Goal: Task Accomplishment & Management: Complete application form

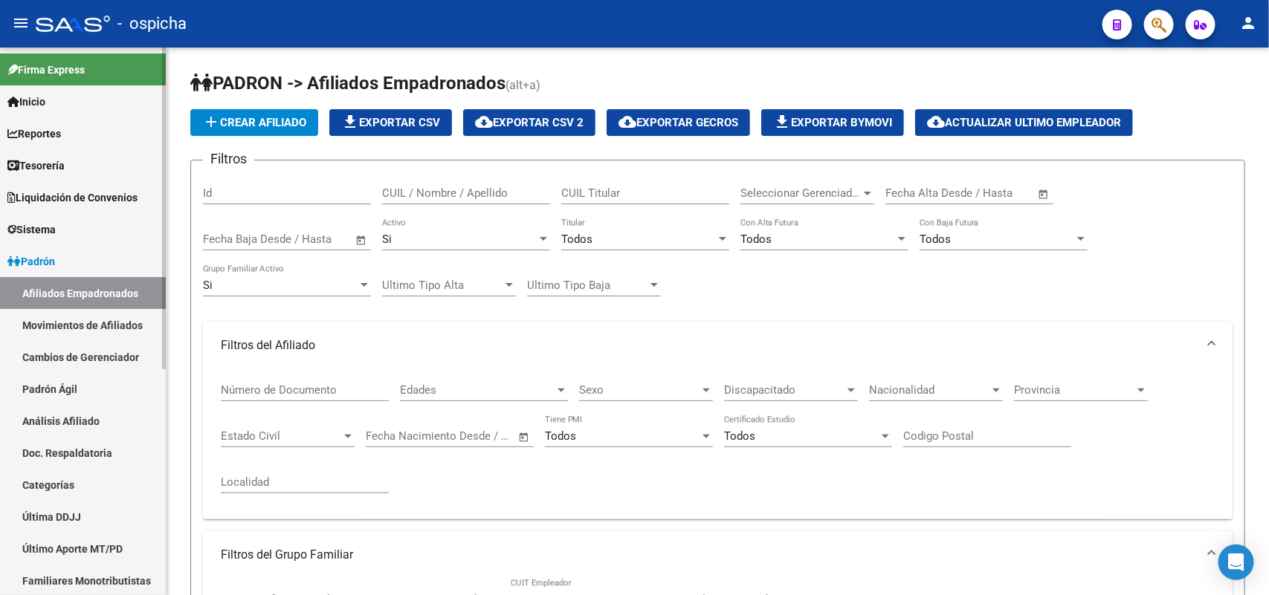
scroll to position [885, 0]
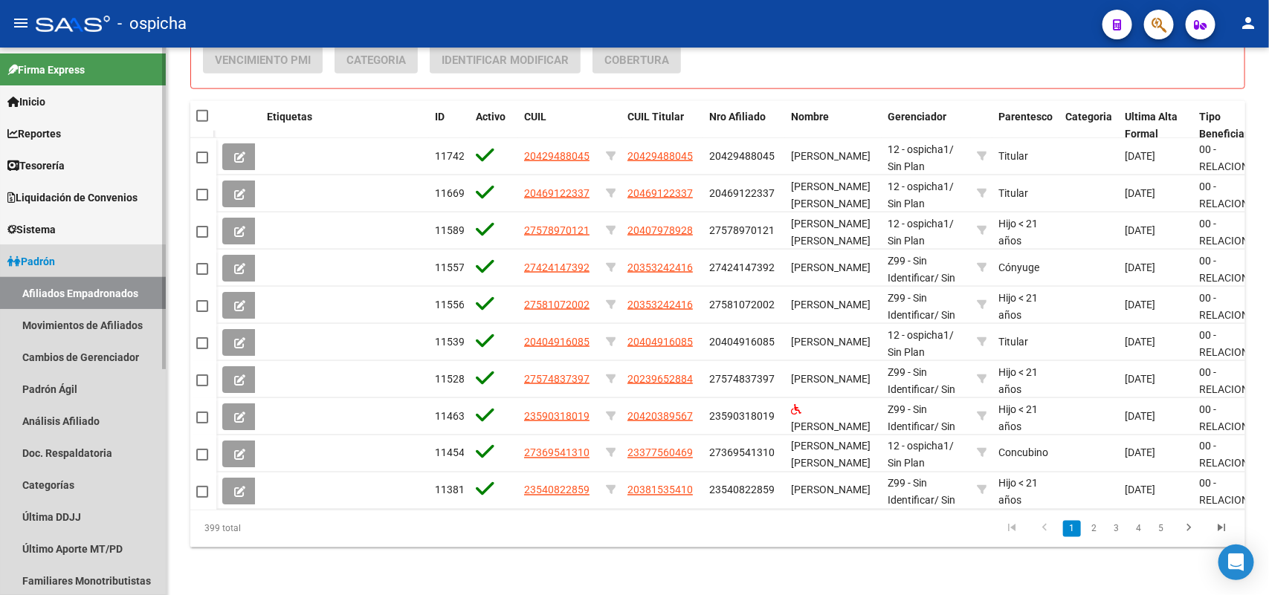
click at [71, 288] on link "Afiliados Empadronados" at bounding box center [83, 293] width 166 height 32
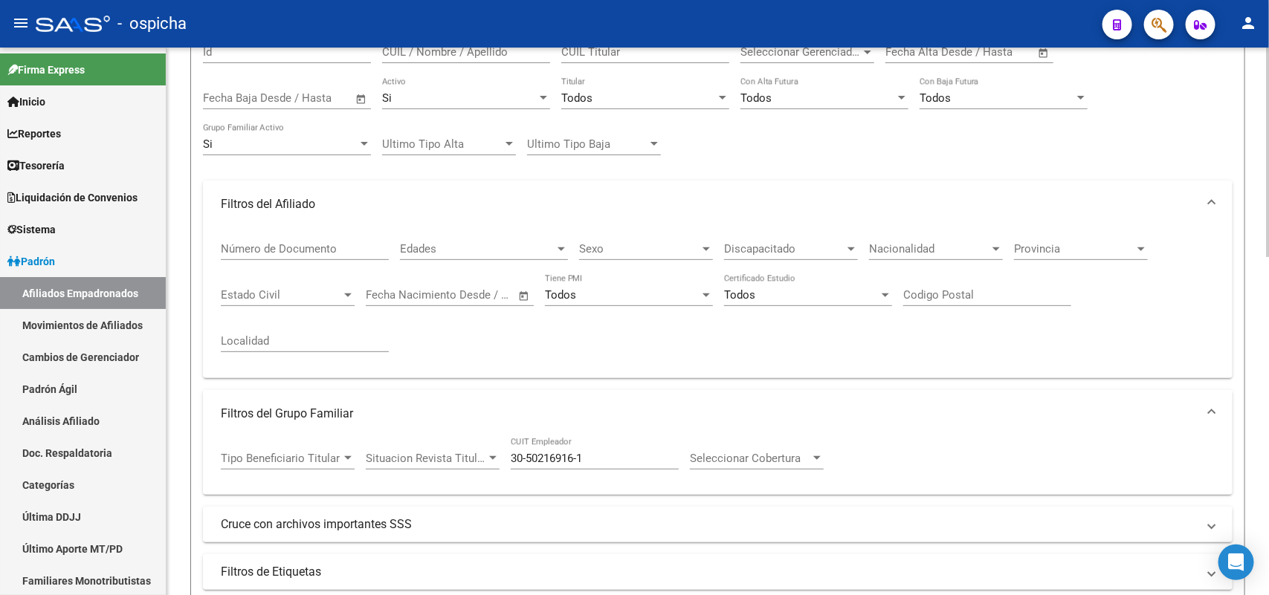
scroll to position [0, 0]
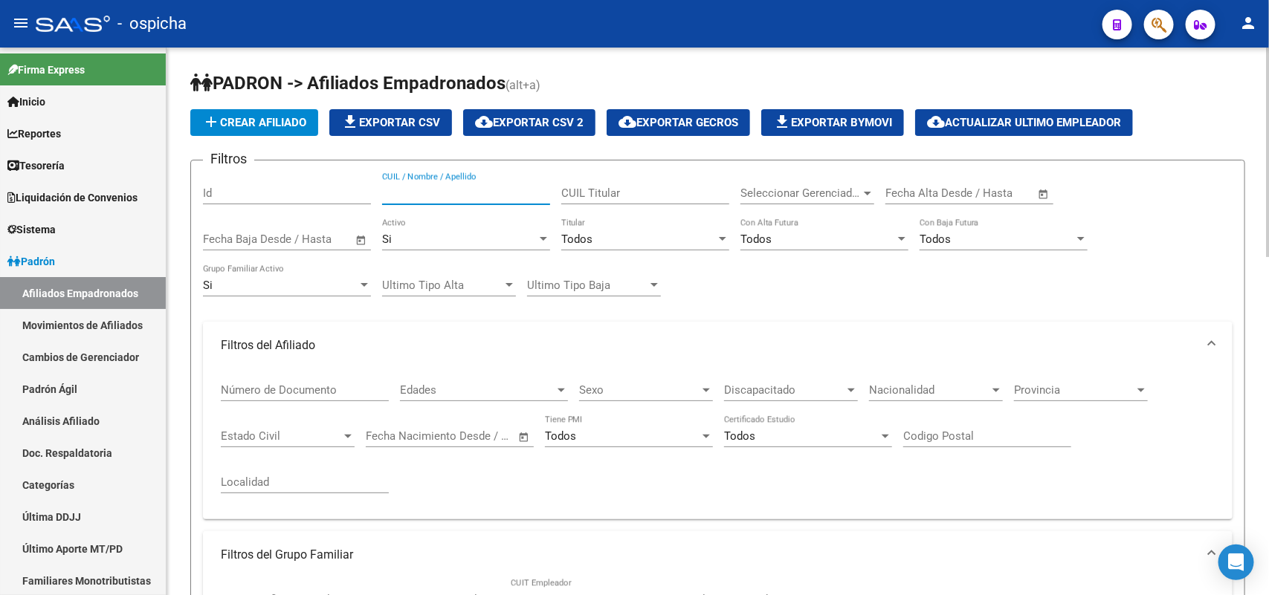
click at [398, 187] on input "CUIL / Nombre / Apellido" at bounding box center [466, 193] width 168 height 13
type input "20314606389"
click at [234, 129] on button "add Crear Afiliado" at bounding box center [254, 122] width 128 height 27
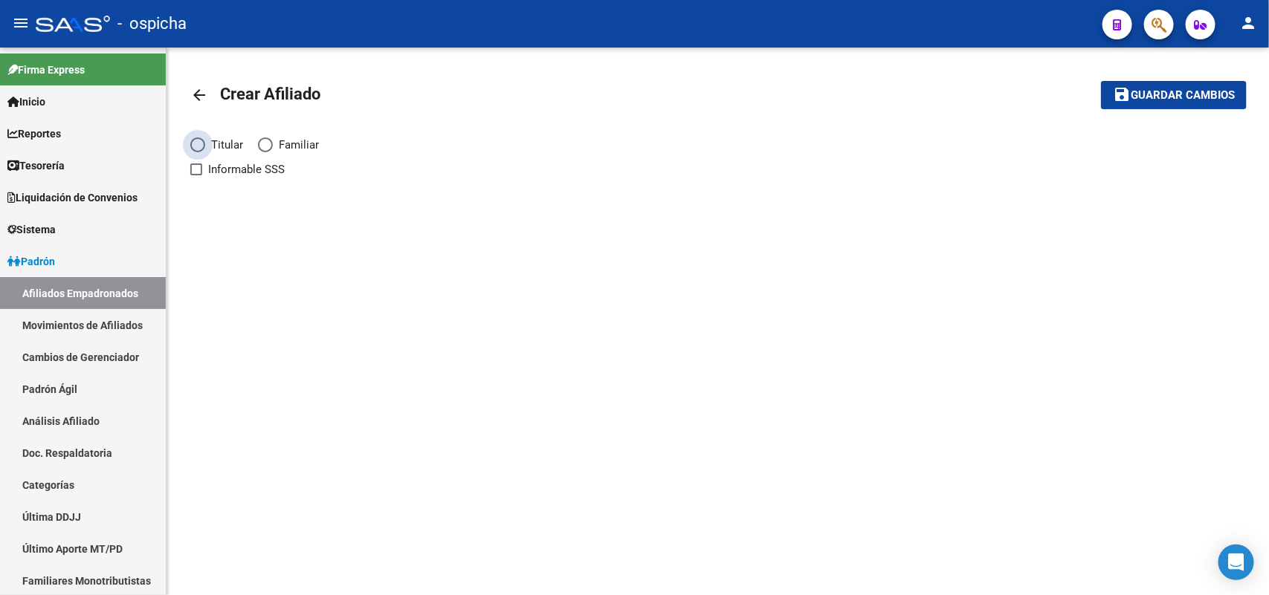
click at [201, 143] on span "Elija una opción" at bounding box center [197, 145] width 15 height 15
click at [201, 143] on input "Titular" at bounding box center [197, 145] width 15 height 15
radio input "true"
checkbox input "true"
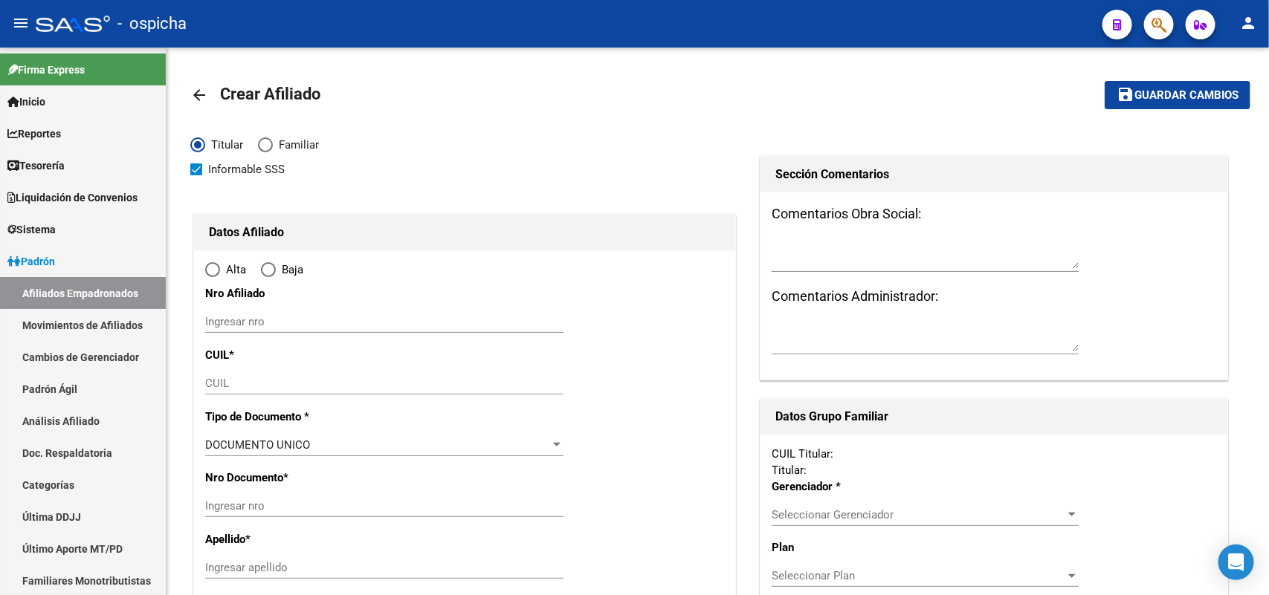
radio input "true"
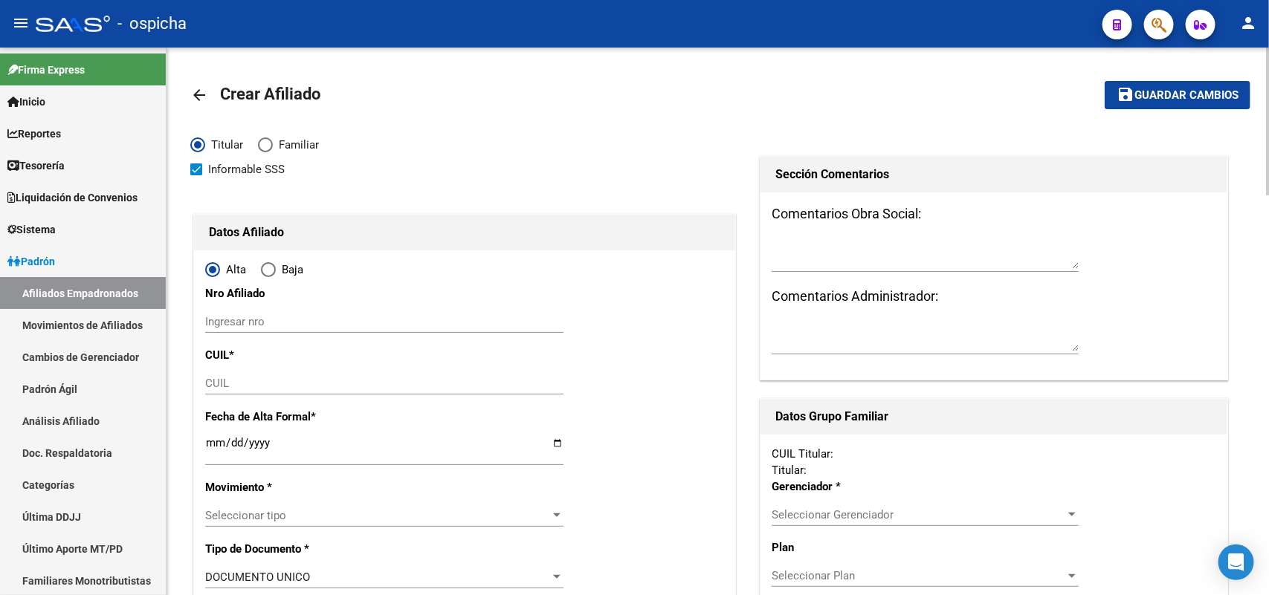
click at [231, 311] on div "Ingresar nro" at bounding box center [384, 322] width 358 height 22
click at [232, 317] on input "Ingresar nro" at bounding box center [384, 321] width 358 height 13
type input "20314606389"
click at [262, 313] on div "20314606389 Ingresar nro" at bounding box center [384, 322] width 358 height 22
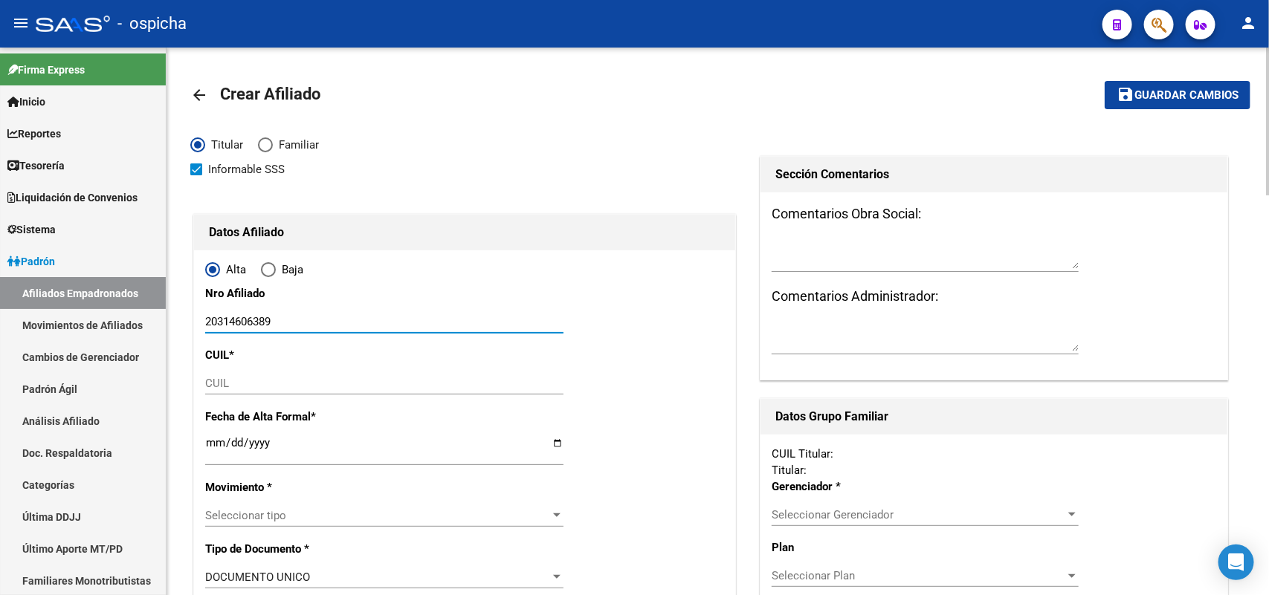
drag, startPoint x: 261, startPoint y: 314, endPoint x: 230, endPoint y: 323, distance: 32.0
click at [230, 323] on input "20314606389" at bounding box center [384, 321] width 358 height 13
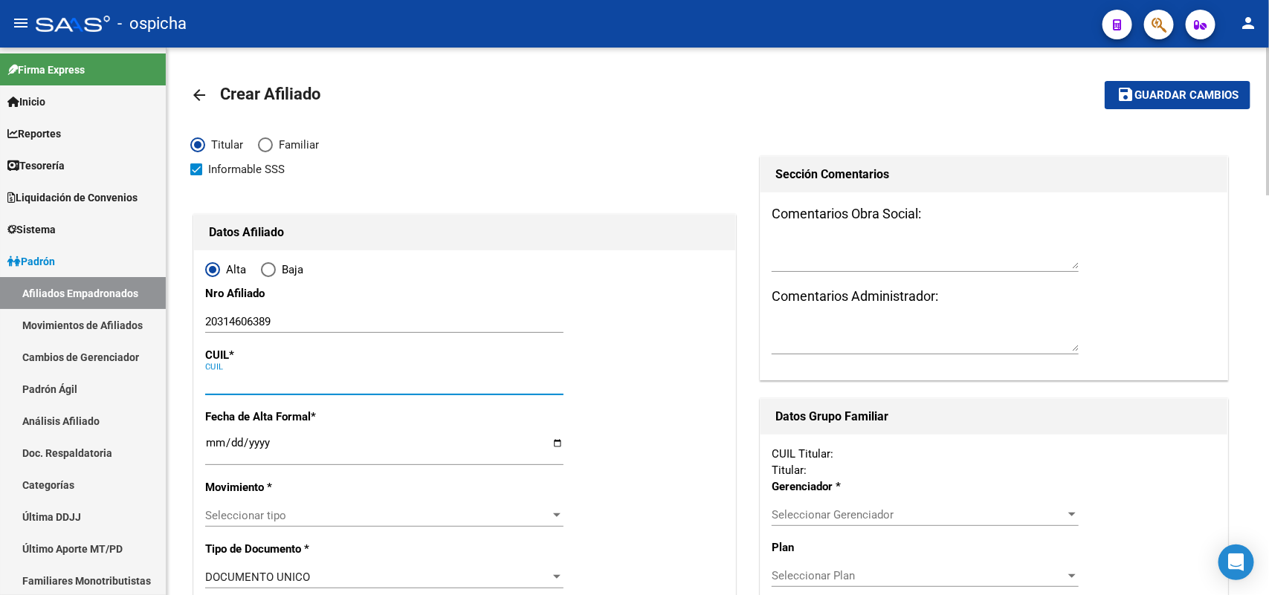
click at [261, 384] on input "CUIL" at bounding box center [384, 383] width 358 height 13
paste input "20-31460638-9"
type input "20-31460638-9"
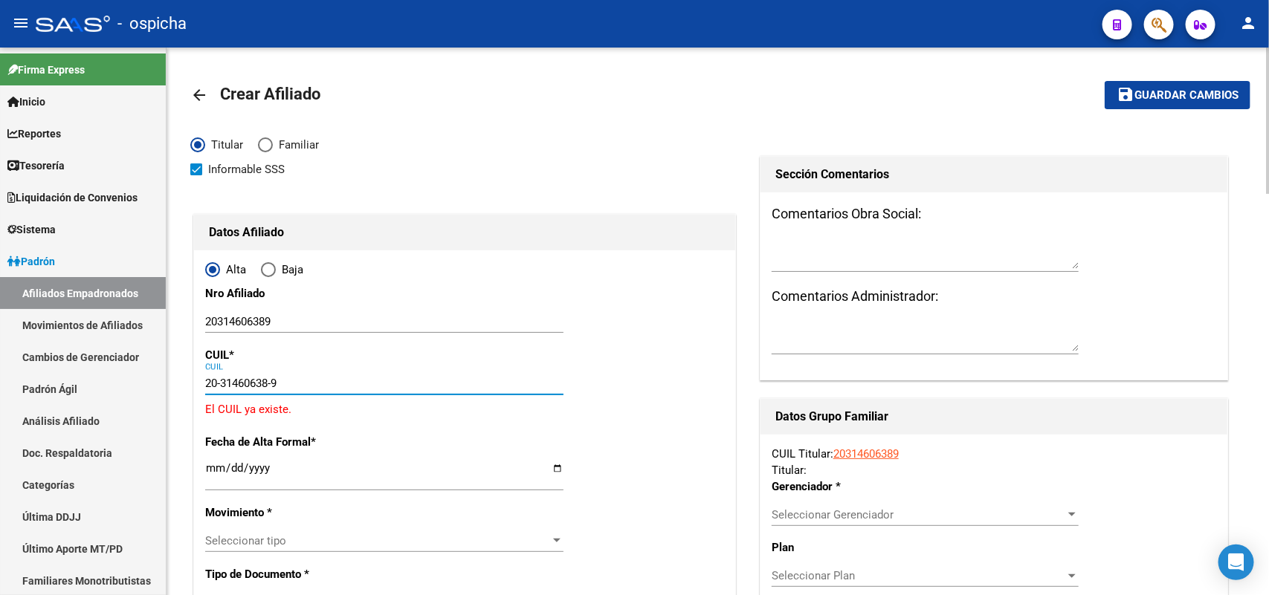
type input "31460638"
type input "[PERSON_NAME]"
type input "[DATE]"
type input "[PERSON_NAME]"
type input "1757"
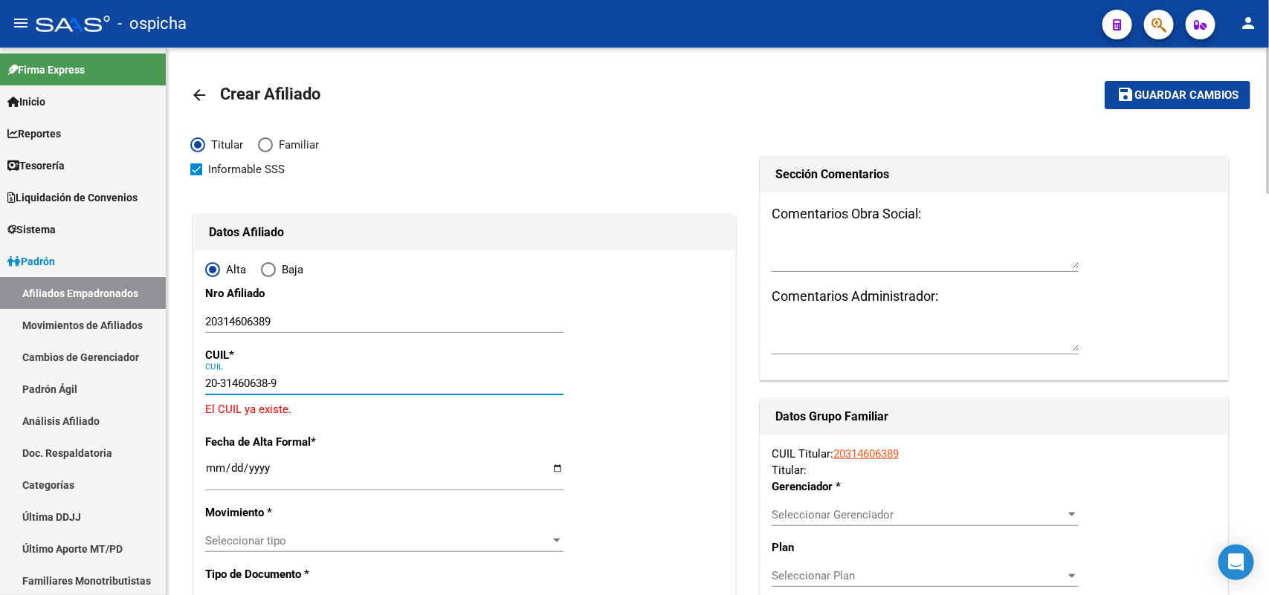
type input "[PERSON_NAME]"
type input "4855"
type input "0"
type input "20-31460638-9"
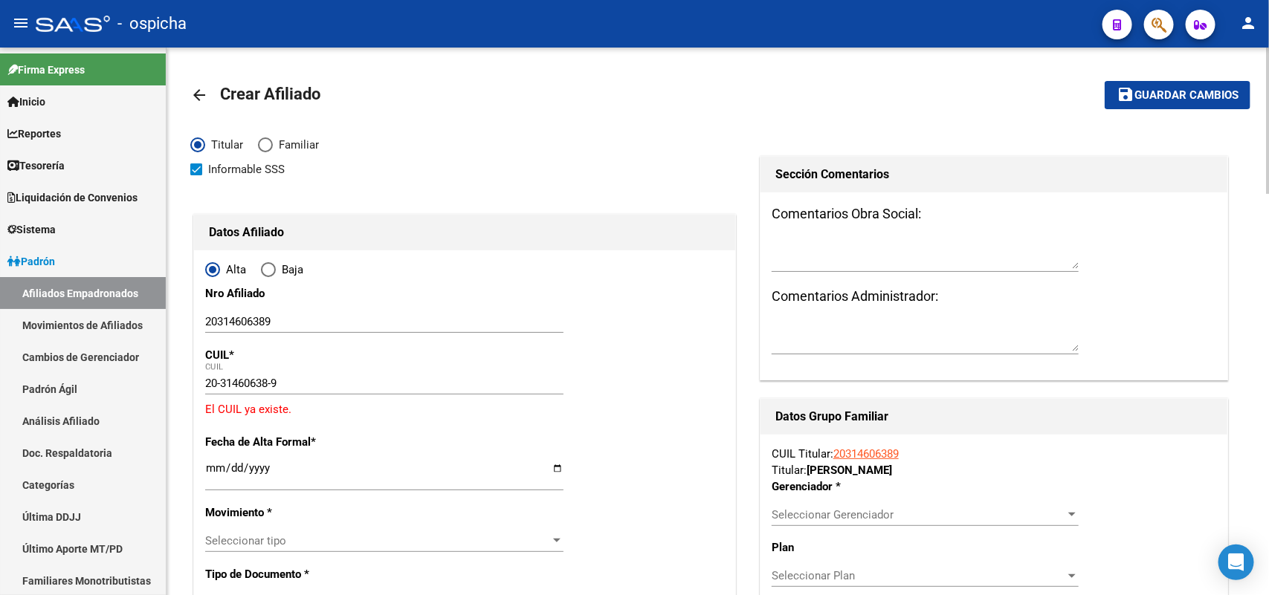
click at [244, 311] on div "20314606389 Ingresar nro" at bounding box center [384, 322] width 358 height 22
click at [236, 321] on input "20314606389" at bounding box center [384, 321] width 358 height 13
click at [84, 300] on link "Afiliados Empadronados" at bounding box center [83, 293] width 166 height 32
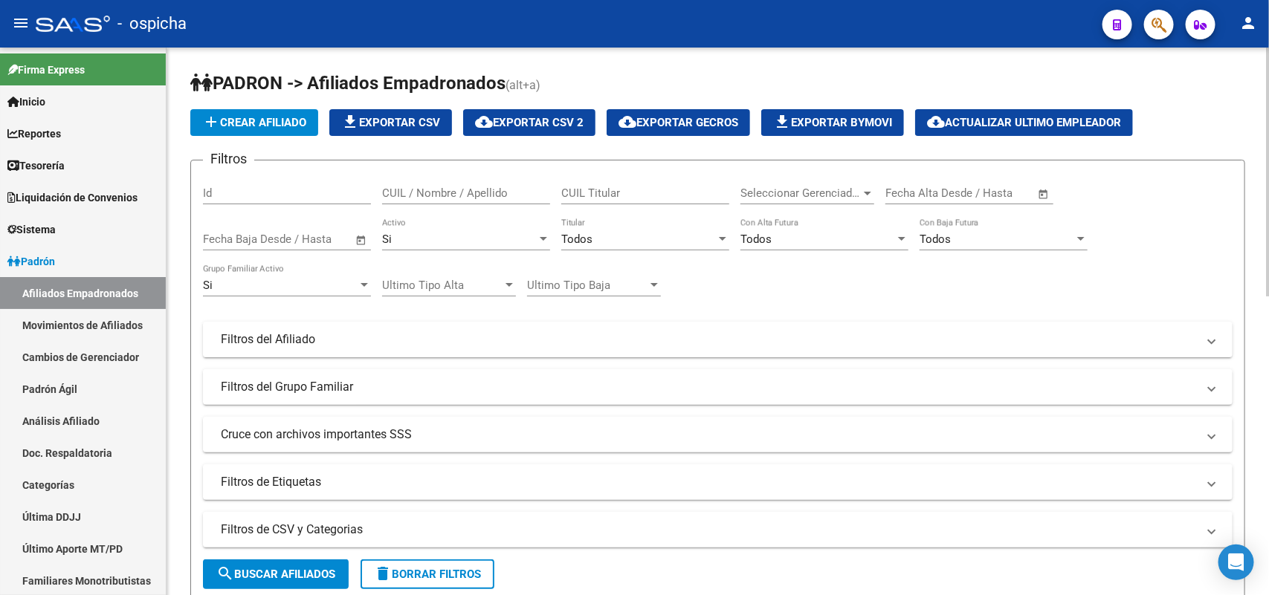
click at [406, 195] on input "CUIL / Nombre / Apellido" at bounding box center [466, 193] width 168 height 13
paste input "20314606389"
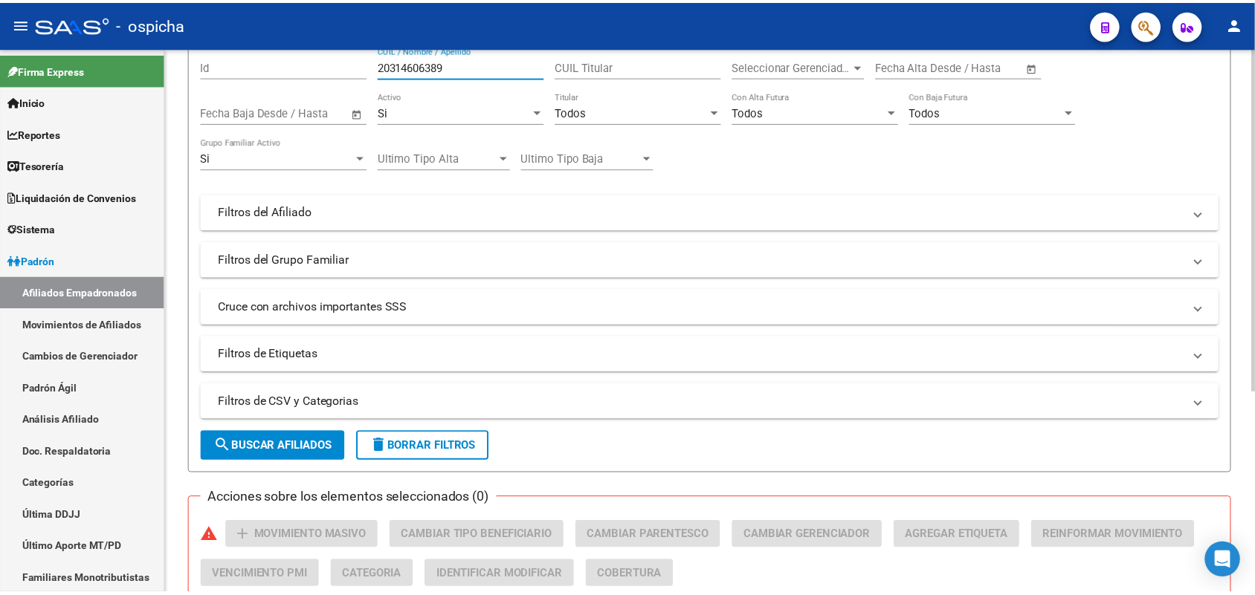
scroll to position [279, 0]
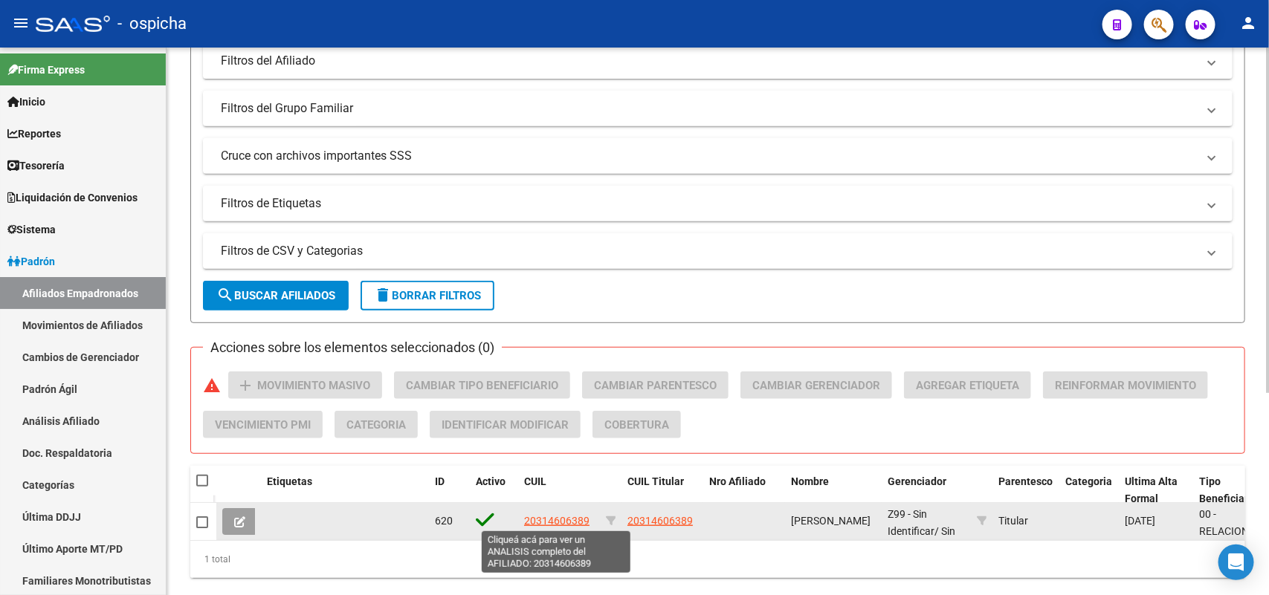
type input "20314606389"
click at [558, 517] on span "20314606389" at bounding box center [556, 521] width 65 height 12
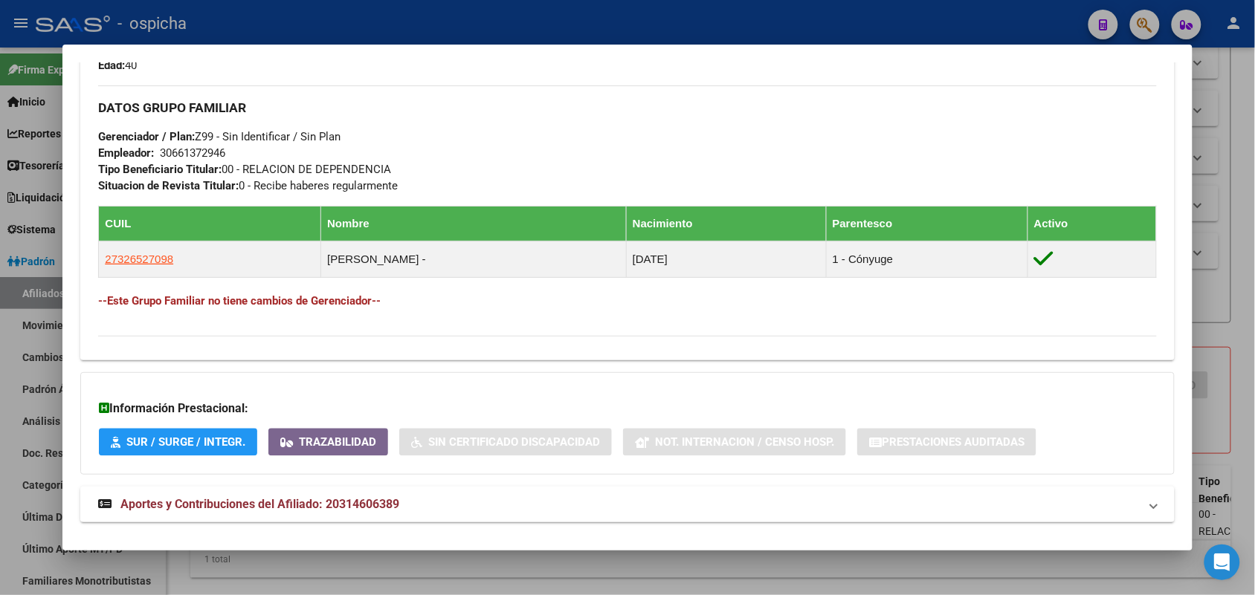
scroll to position [712, 0]
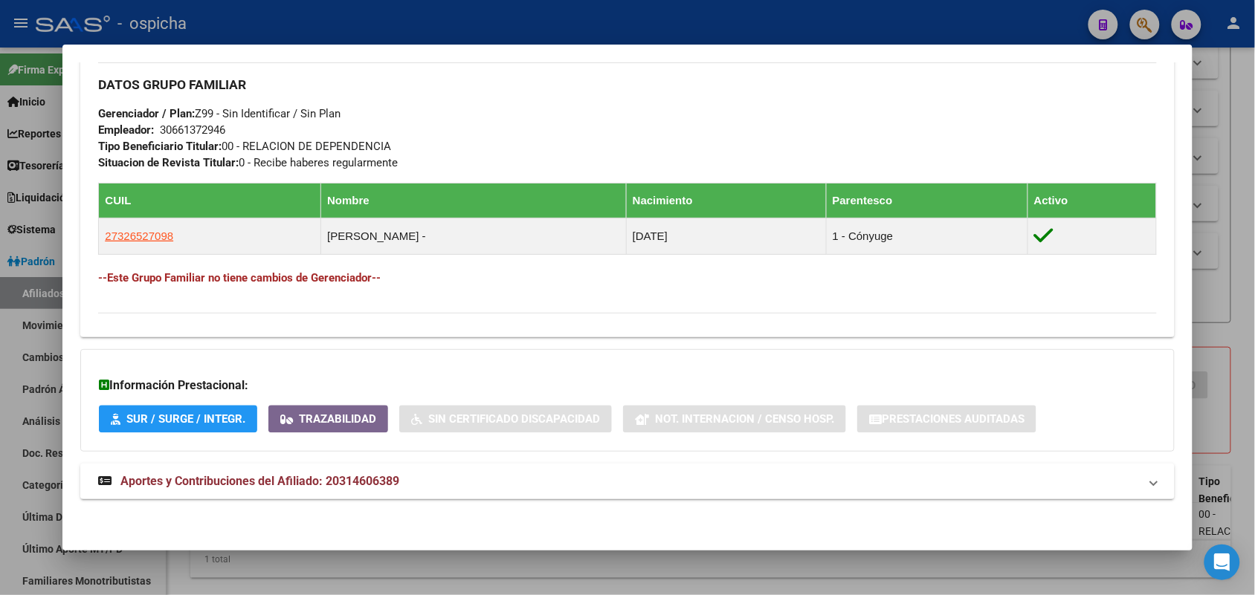
drag, startPoint x: 149, startPoint y: 231, endPoint x: 84, endPoint y: 251, distance: 68.2
click at [84, 251] on div "Enviar Credencial Digital remove_red_eye Movimientos Sin Certificado Discapacid…" at bounding box center [626, 1] width 1093 height 647
drag, startPoint x: 177, startPoint y: 231, endPoint x: 83, endPoint y: 236, distance: 93.8
click at [83, 236] on div "Enviar Credencial Digital remove_red_eye Movimientos Sin Certificado Discapacid…" at bounding box center [626, 1] width 1093 height 647
drag, startPoint x: 142, startPoint y: 332, endPoint x: 164, endPoint y: 281, distance: 55.0
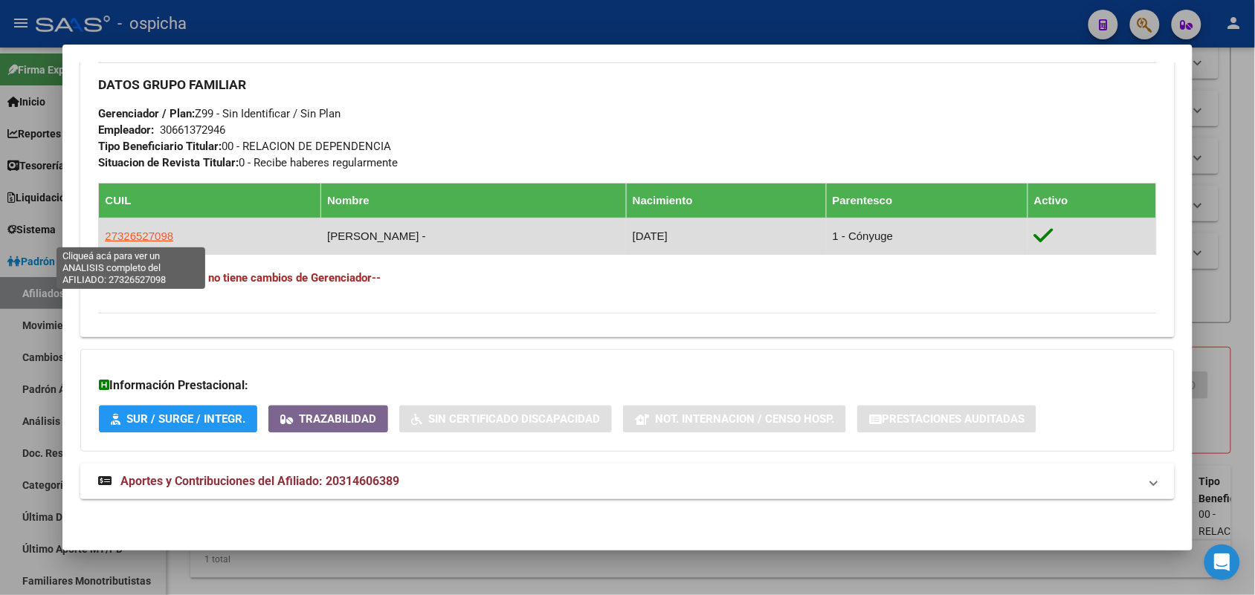
drag, startPoint x: 108, startPoint y: 242, endPoint x: 98, endPoint y: 242, distance: 9.7
click at [99, 242] on td "27326527098" at bounding box center [210, 237] width 222 height 36
copy span "27326527098"
click at [147, 232] on span "27326527098" at bounding box center [139, 236] width 68 height 13
copy span "27326527098"
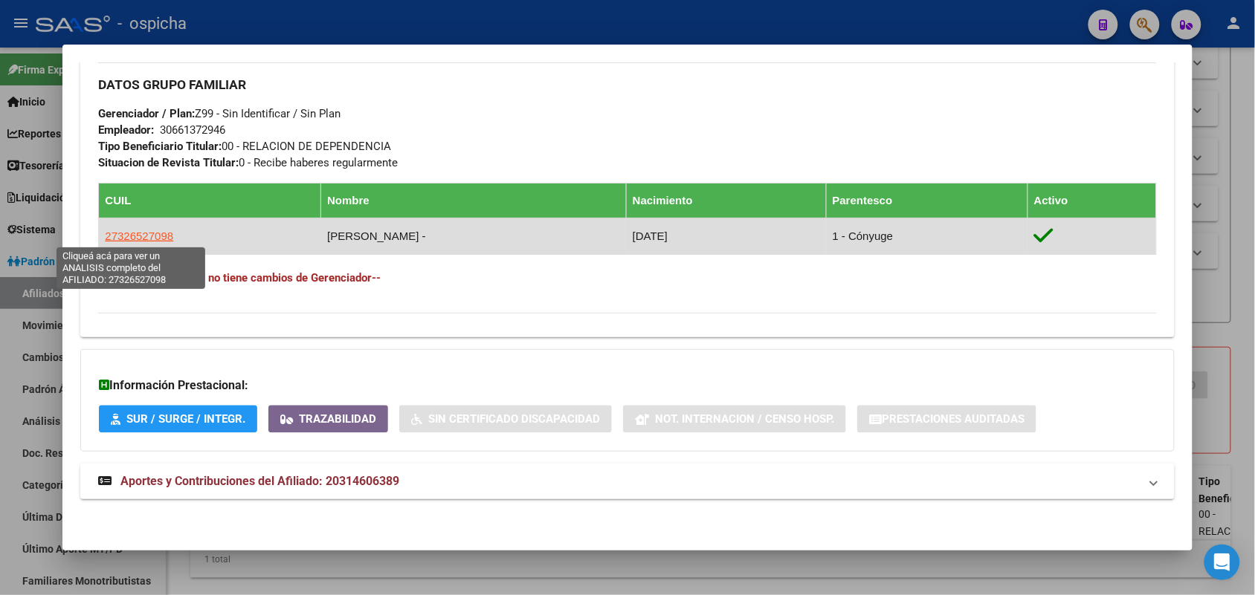
type textarea "27326527098"
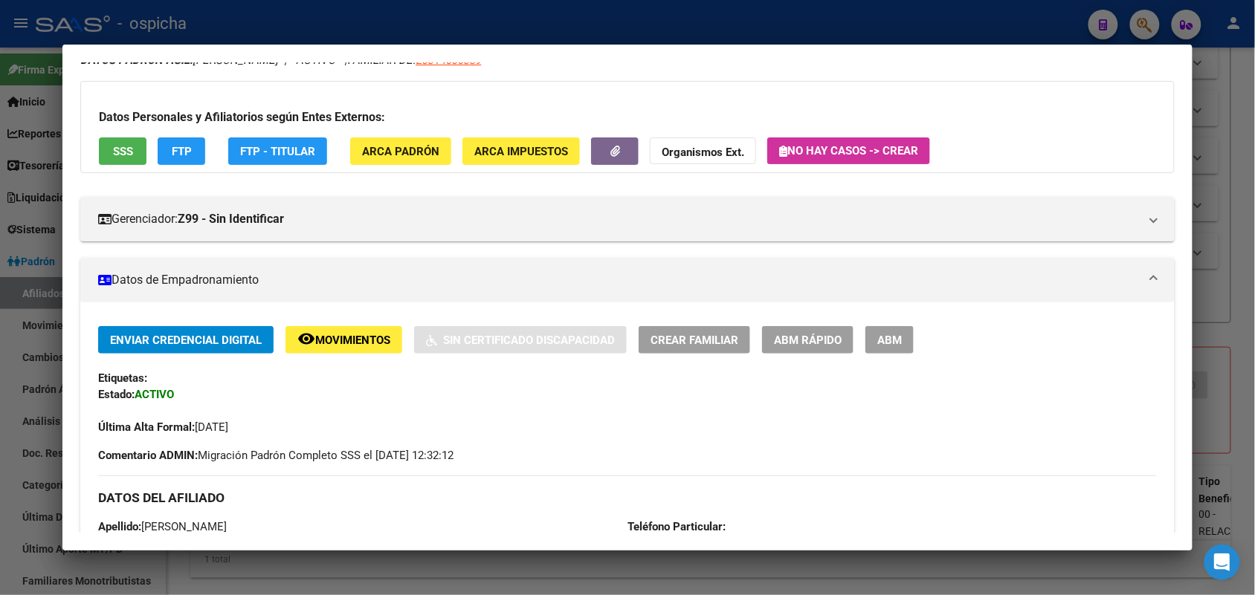
scroll to position [93, 0]
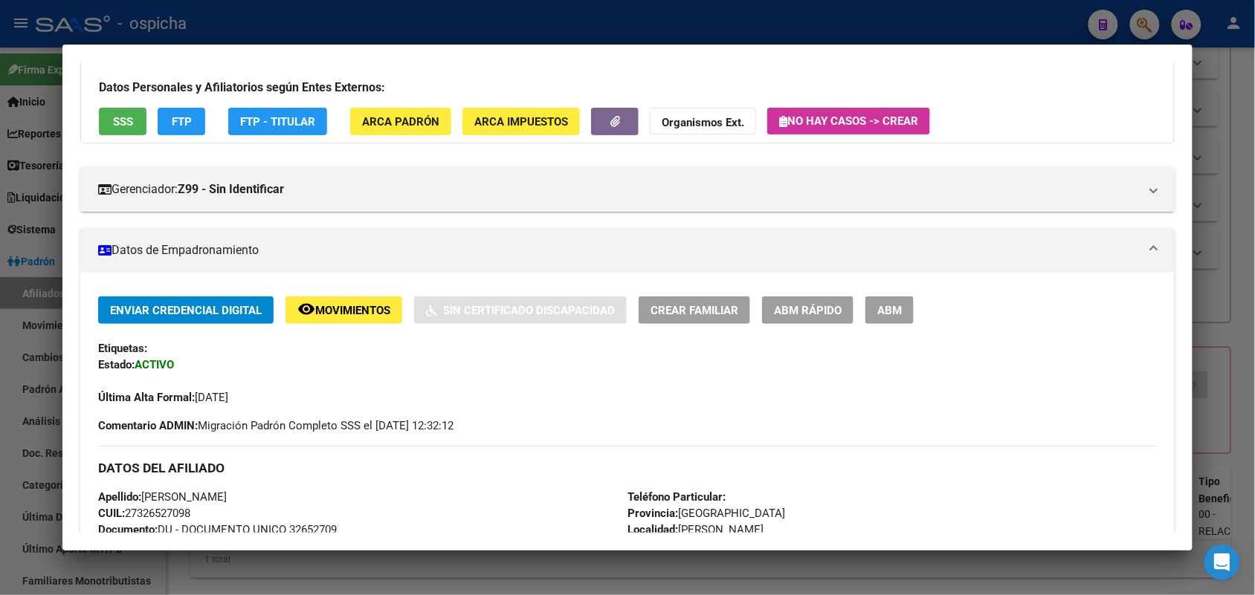
click at [886, 306] on span "ABM" at bounding box center [889, 310] width 25 height 13
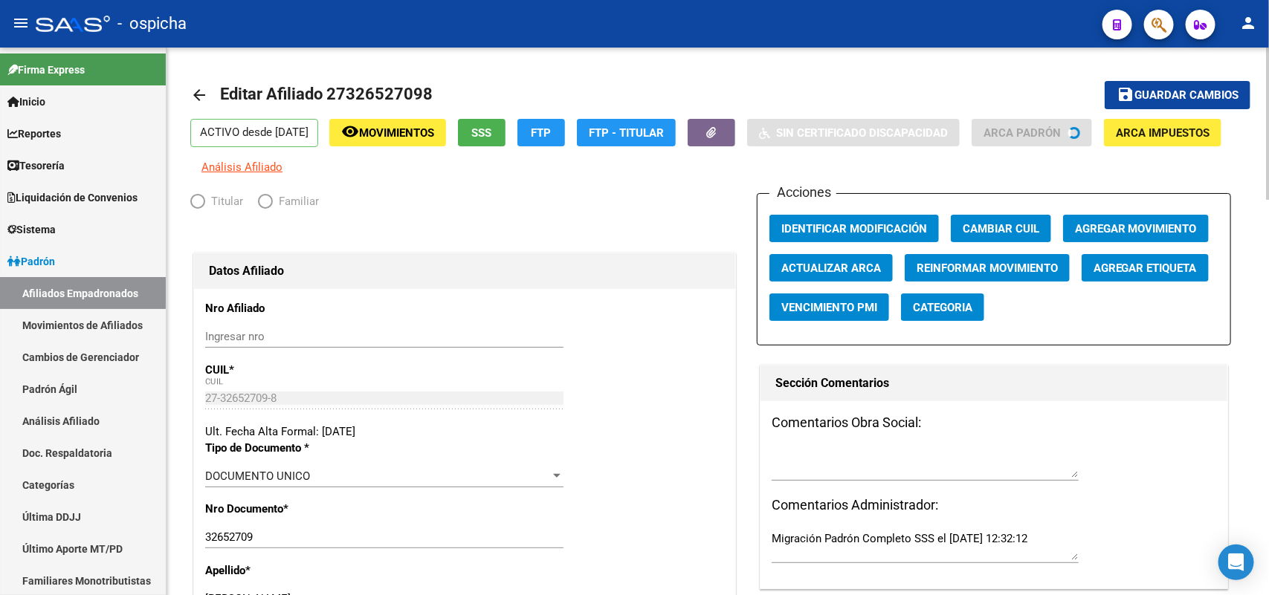
radio input "true"
type input "30-66137294-6"
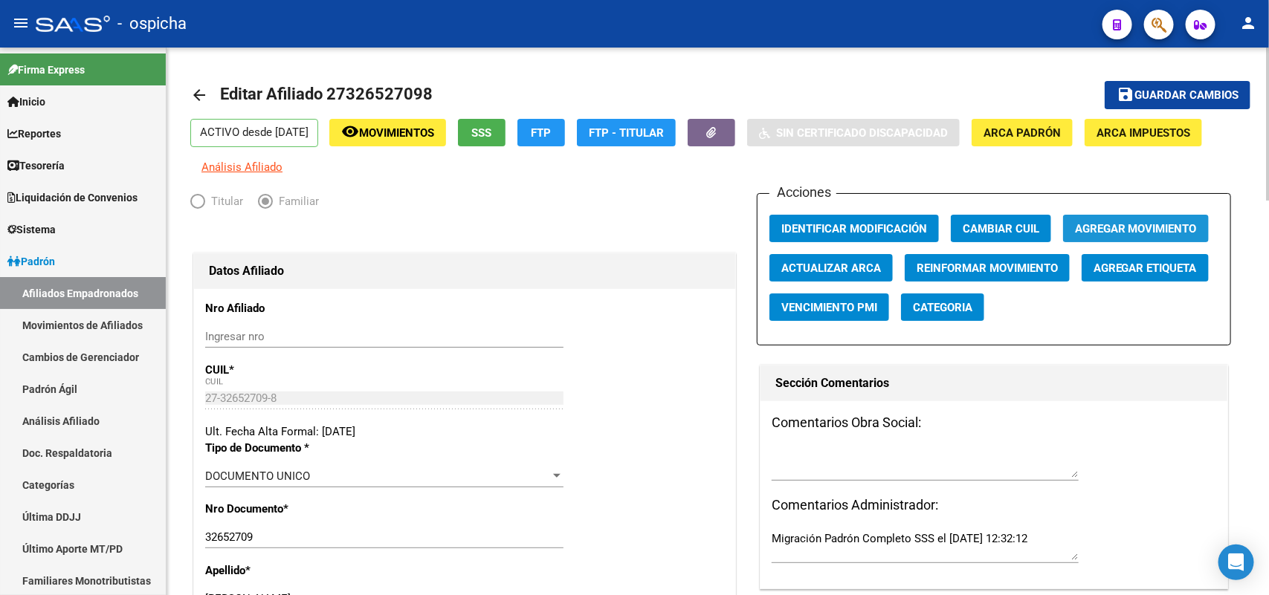
click at [1115, 232] on span "Agregar Movimiento" at bounding box center [1136, 228] width 122 height 13
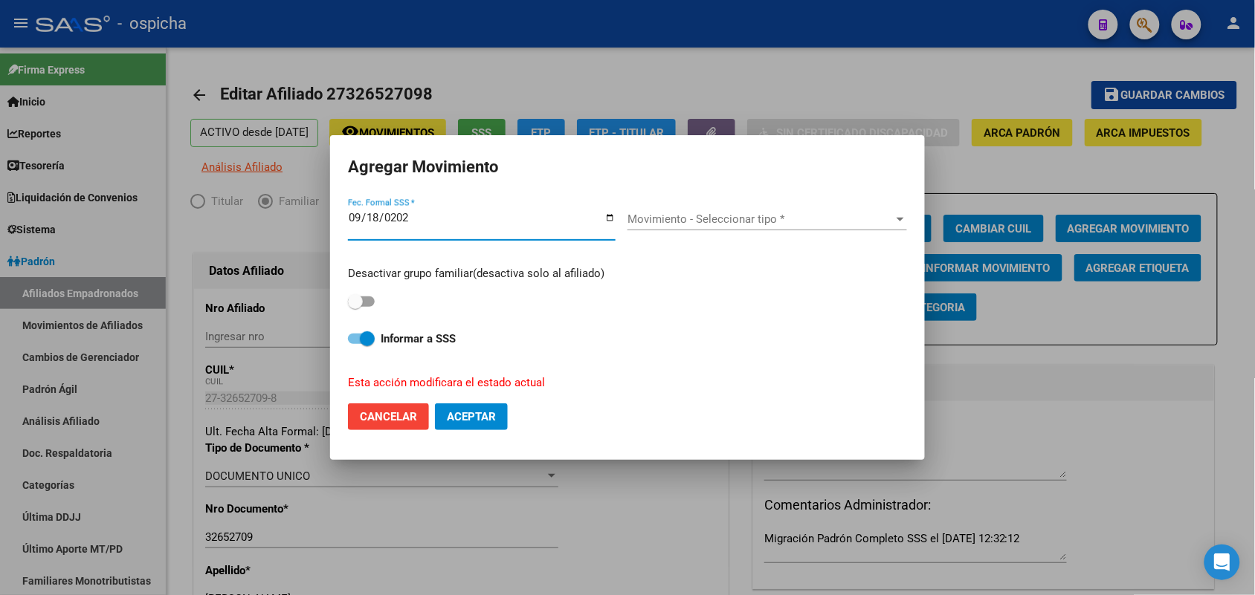
type input "[DATE]"
click at [708, 224] on span "Movimiento - Seleccionar tipo *" at bounding box center [760, 219] width 266 height 13
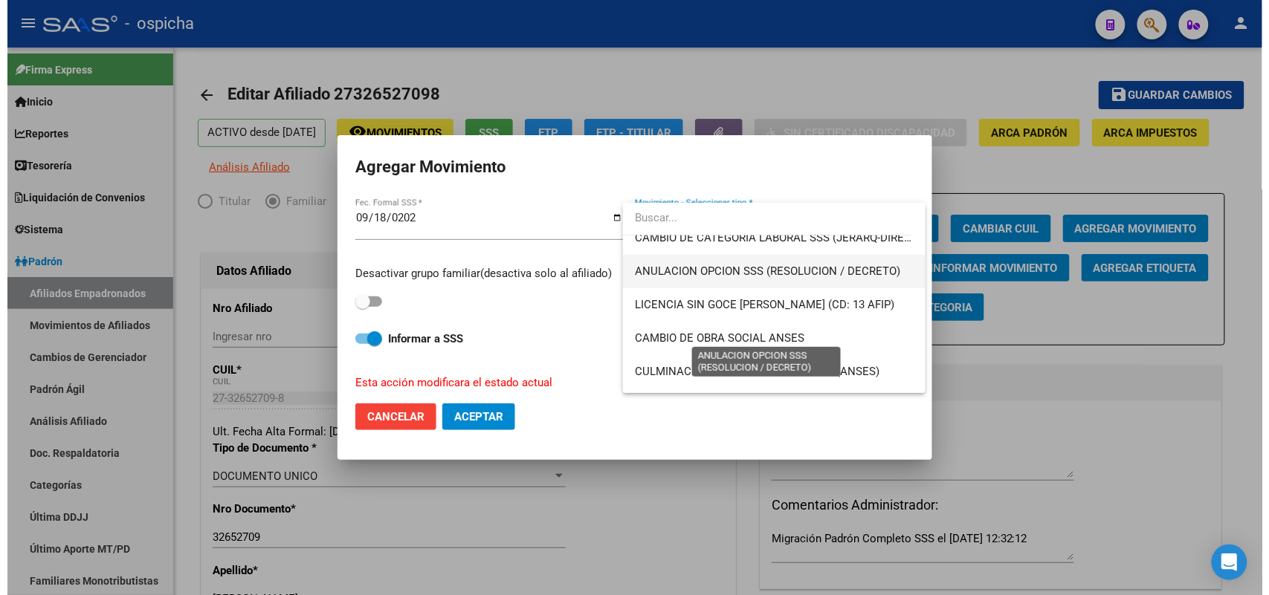
scroll to position [279, 0]
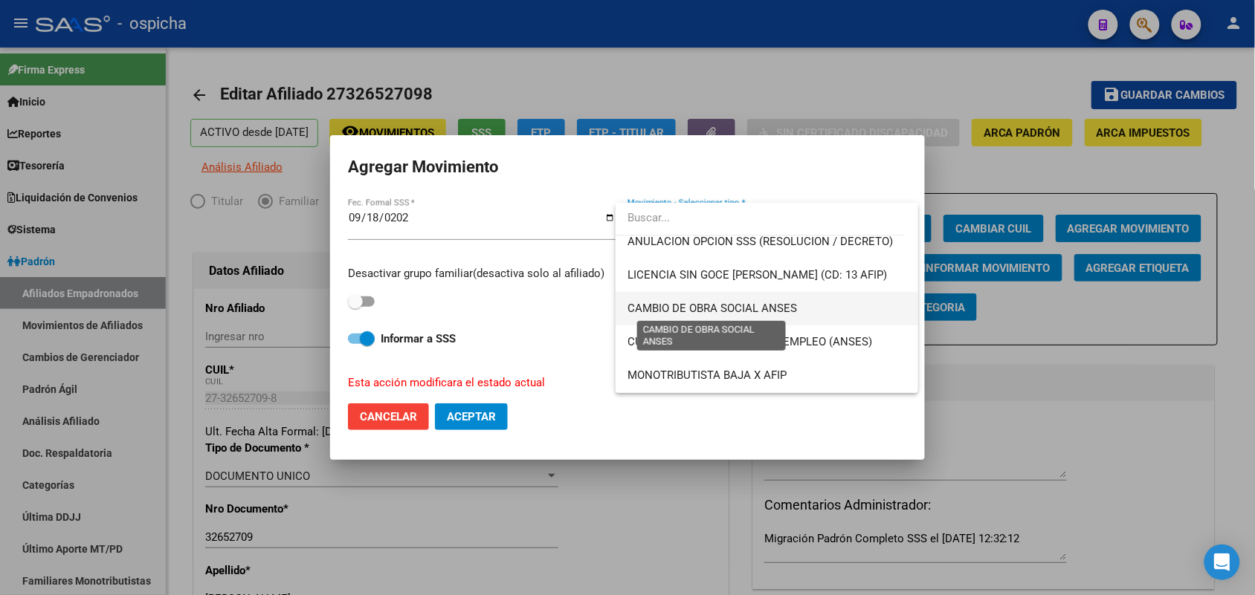
click at [718, 306] on span "CAMBIO DE OBRA SOCIAL ANSES" at bounding box center [711, 308] width 169 height 13
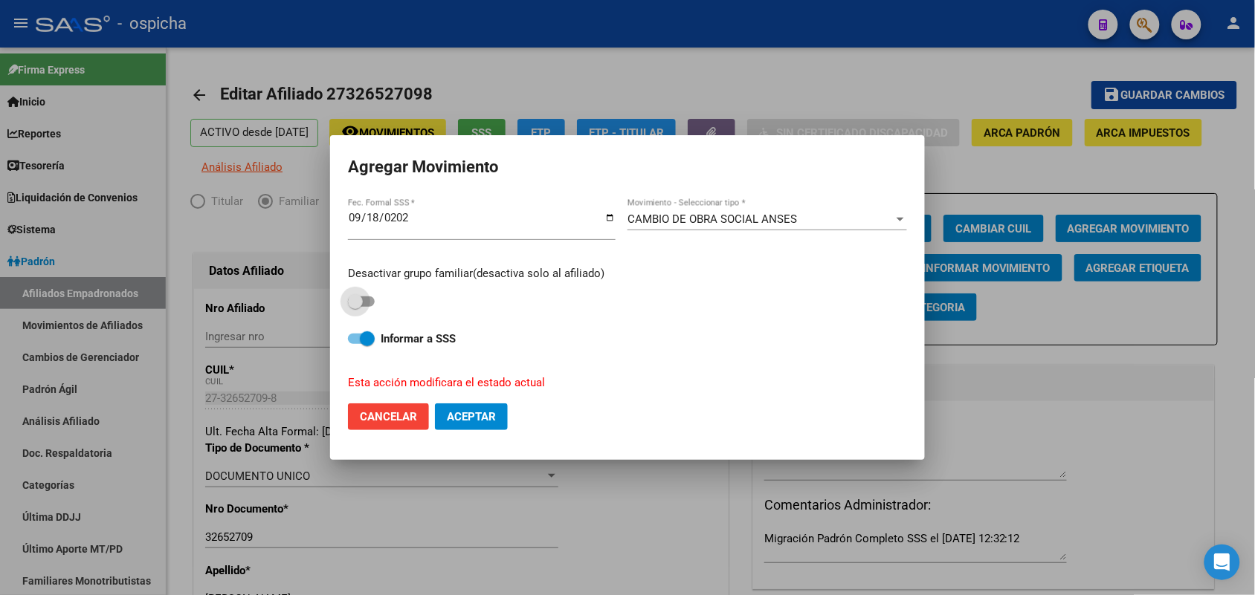
click at [366, 301] on span at bounding box center [361, 302] width 27 height 10
click at [355, 307] on input "checkbox" at bounding box center [355, 307] width 1 height 1
checkbox input "true"
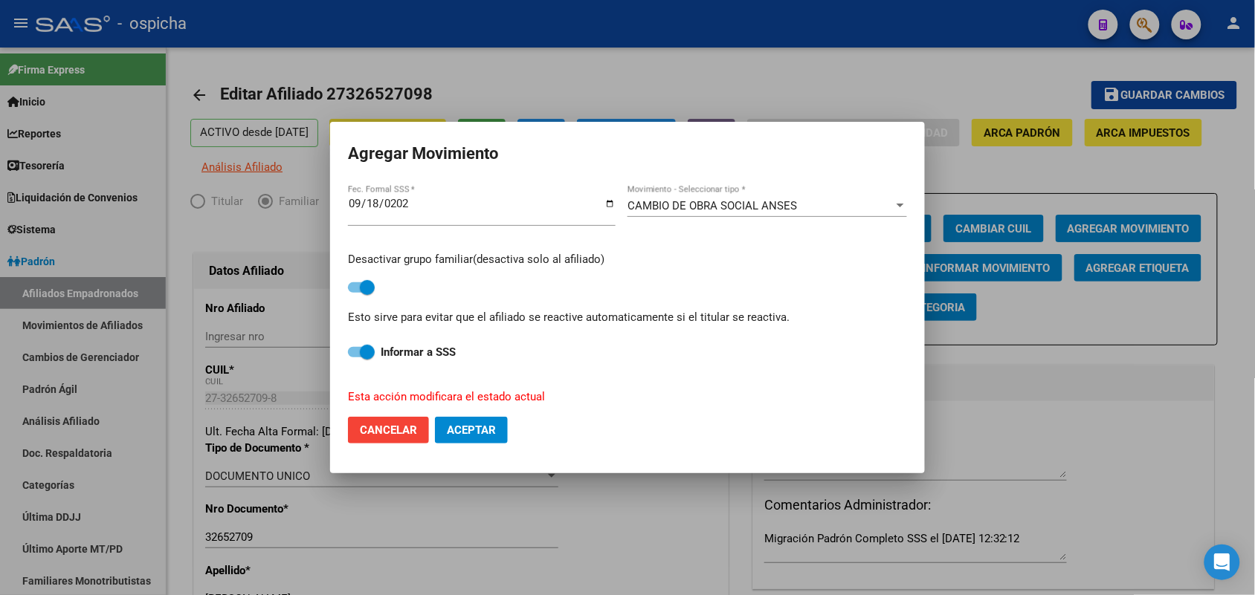
click at [480, 431] on span "Aceptar" at bounding box center [471, 430] width 49 height 13
checkbox input "false"
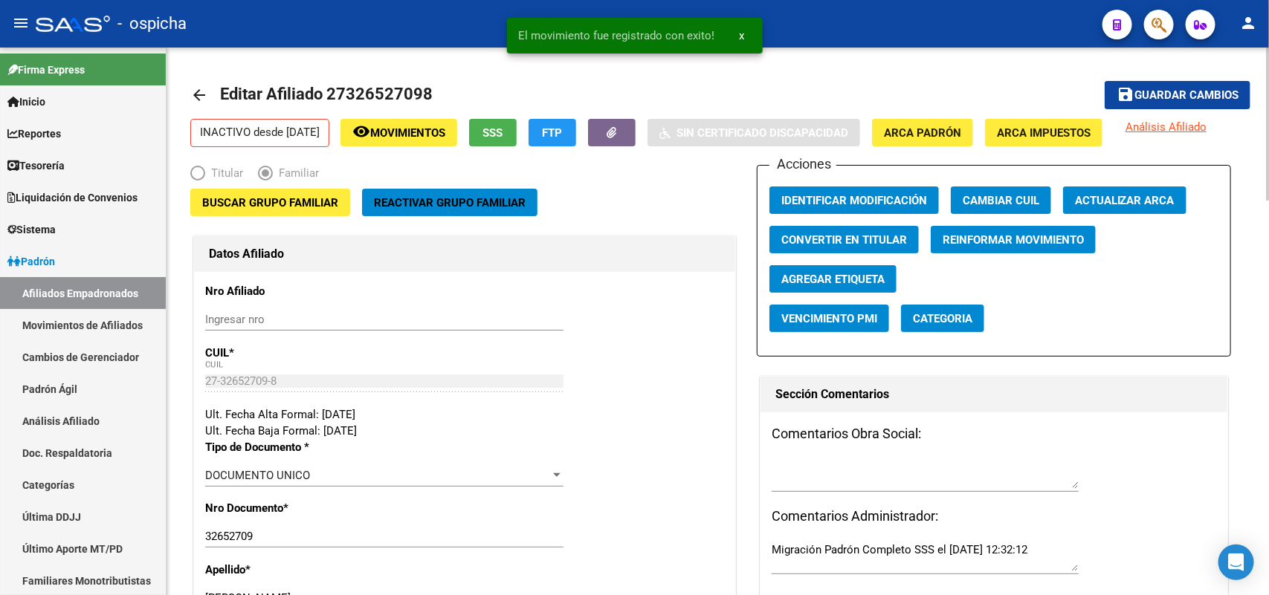
click at [812, 184] on div "Acciones Identificar Modificación Cambiar CUIL Actualizar ARCA Convertir en Tit…" at bounding box center [994, 261] width 475 height 192
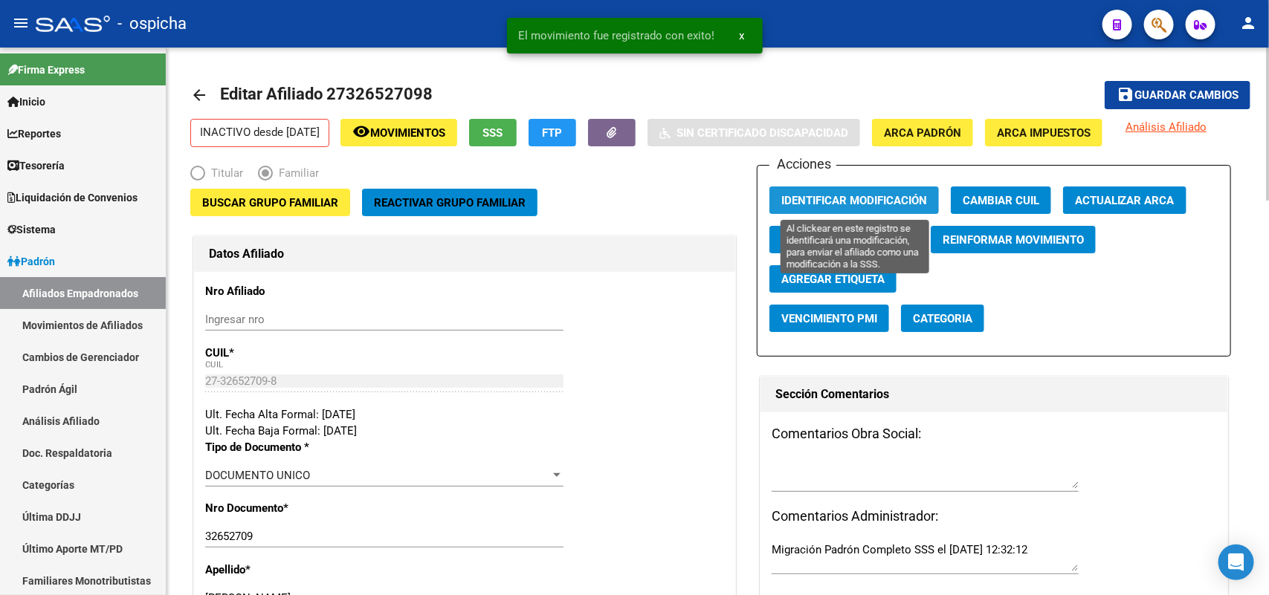
drag, startPoint x: 830, startPoint y: 194, endPoint x: 874, endPoint y: 193, distance: 43.9
click at [834, 194] on span "Identificar Modificación" at bounding box center [854, 200] width 146 height 13
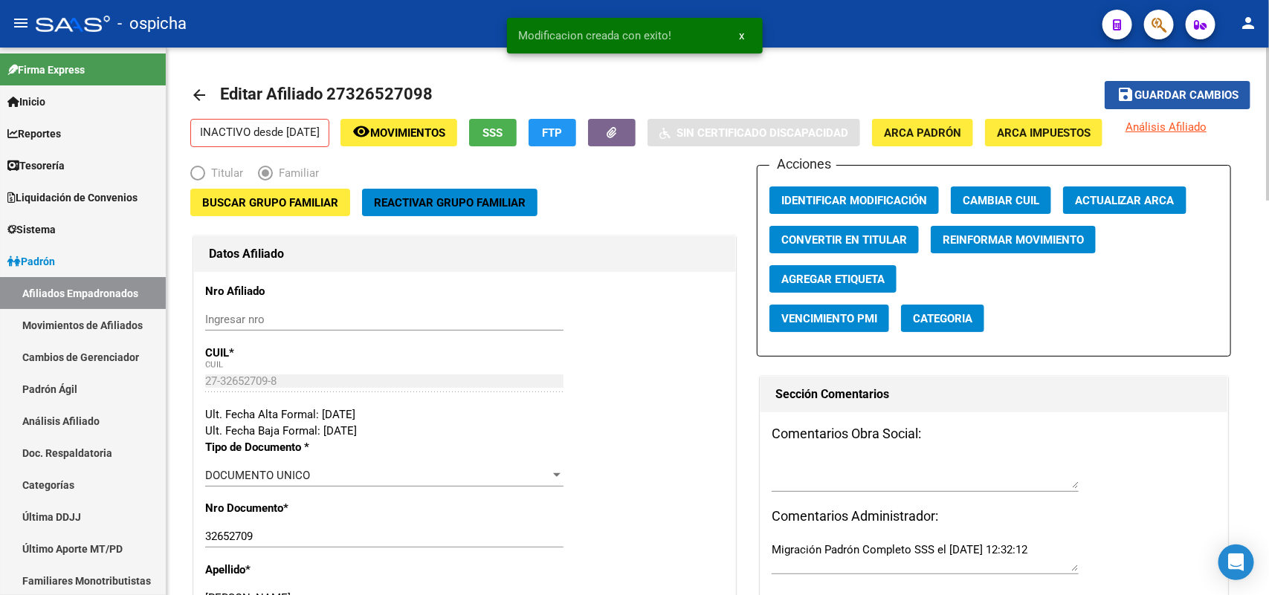
click at [1202, 86] on button "save Guardar cambios" at bounding box center [1178, 95] width 146 height 28
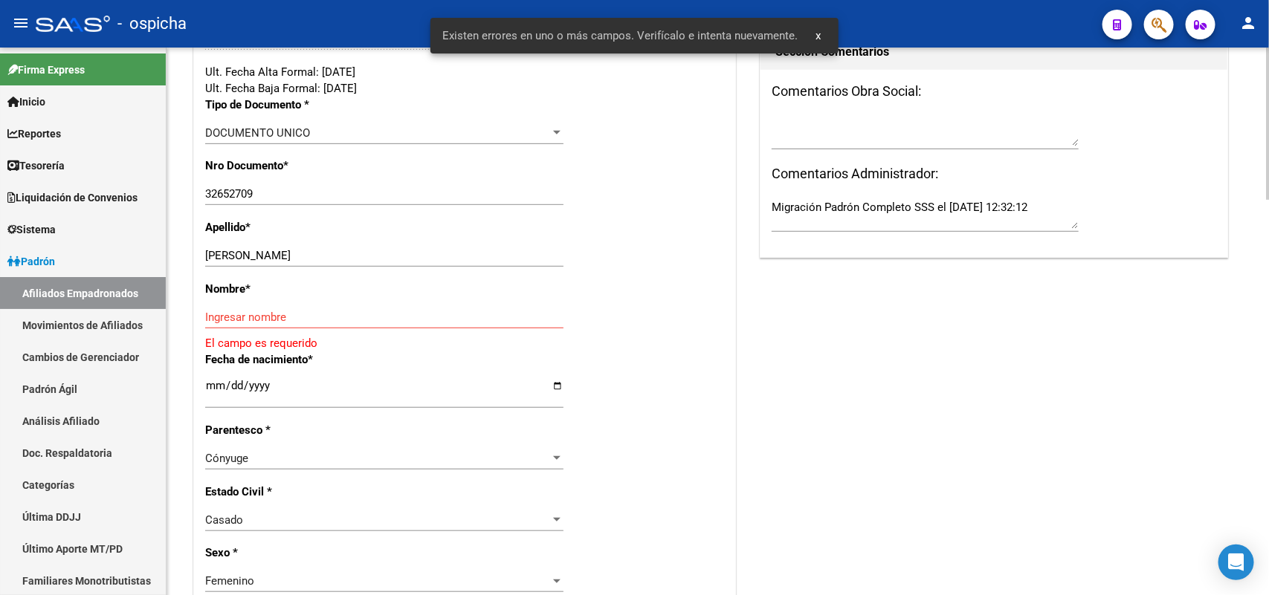
scroll to position [465, 0]
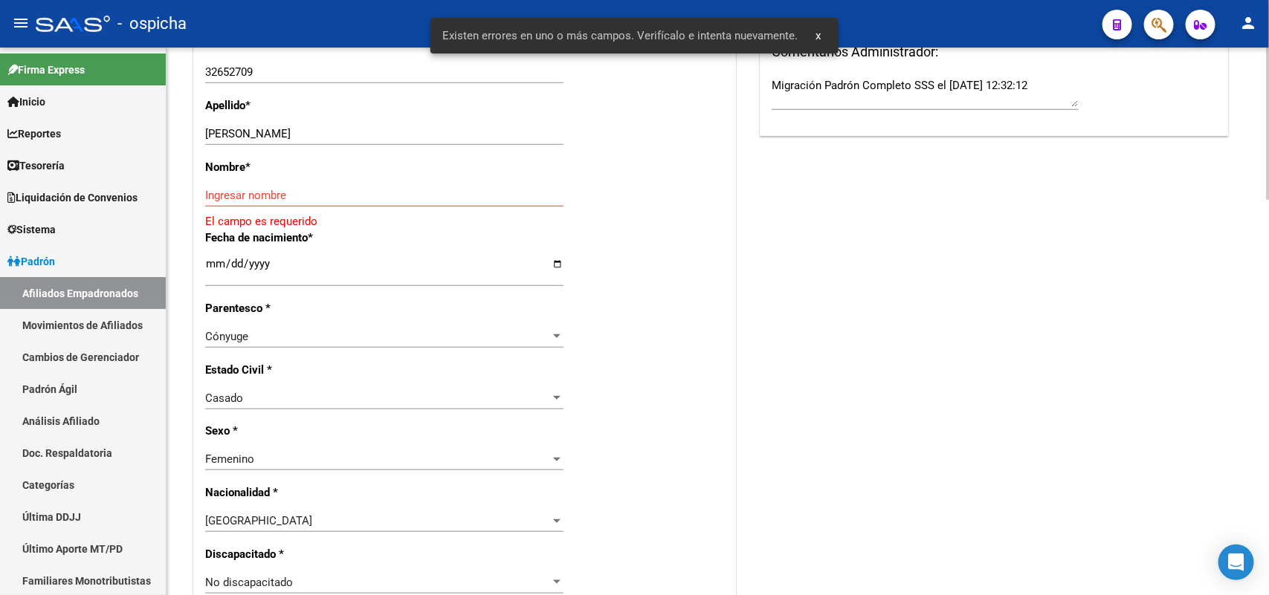
drag, startPoint x: 355, startPoint y: 140, endPoint x: 346, endPoint y: 135, distance: 10.0
click at [346, 135] on div "[PERSON_NAME] Ingresar apellido" at bounding box center [384, 134] width 358 height 22
drag, startPoint x: 368, startPoint y: 135, endPoint x: 243, endPoint y: 139, distance: 124.9
click at [243, 139] on input "[PERSON_NAME]" at bounding box center [384, 133] width 358 height 13
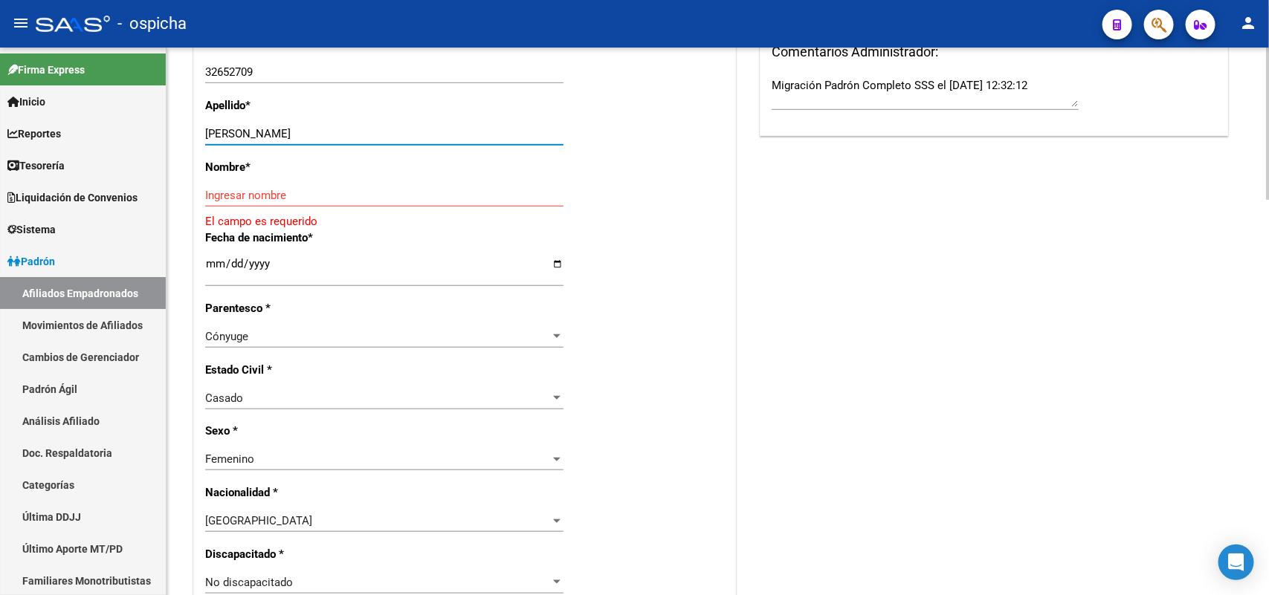
type input "[PERSON_NAME]"
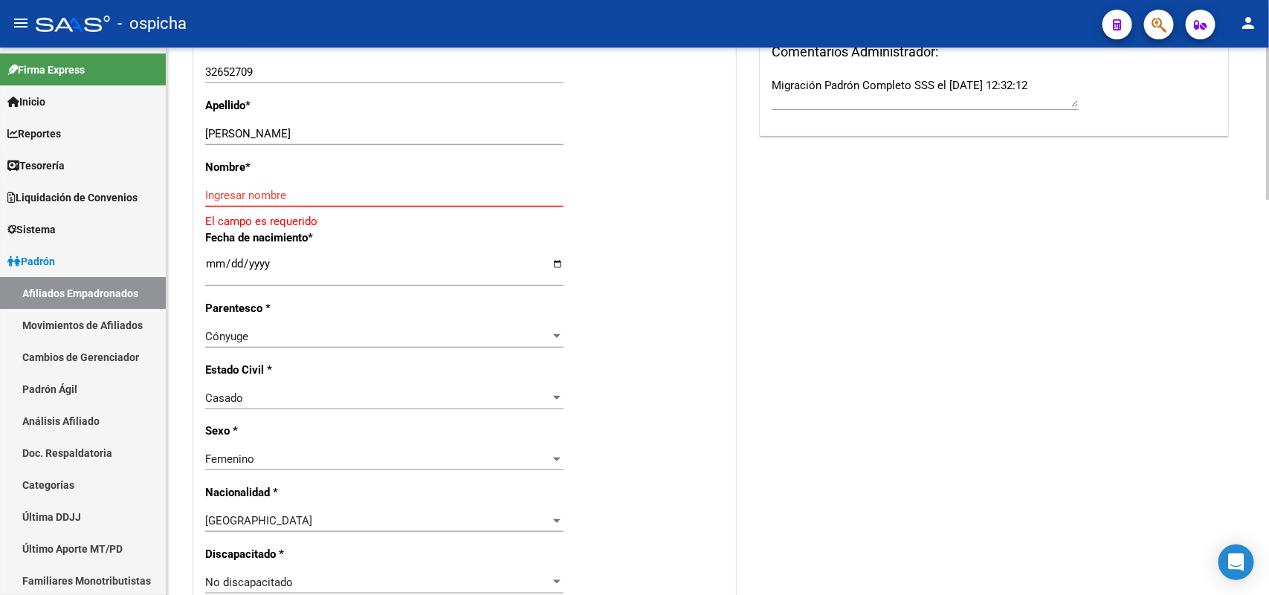
click at [249, 190] on input "Ingresar nombre" at bounding box center [384, 195] width 358 height 13
paste input "[PERSON_NAME]"
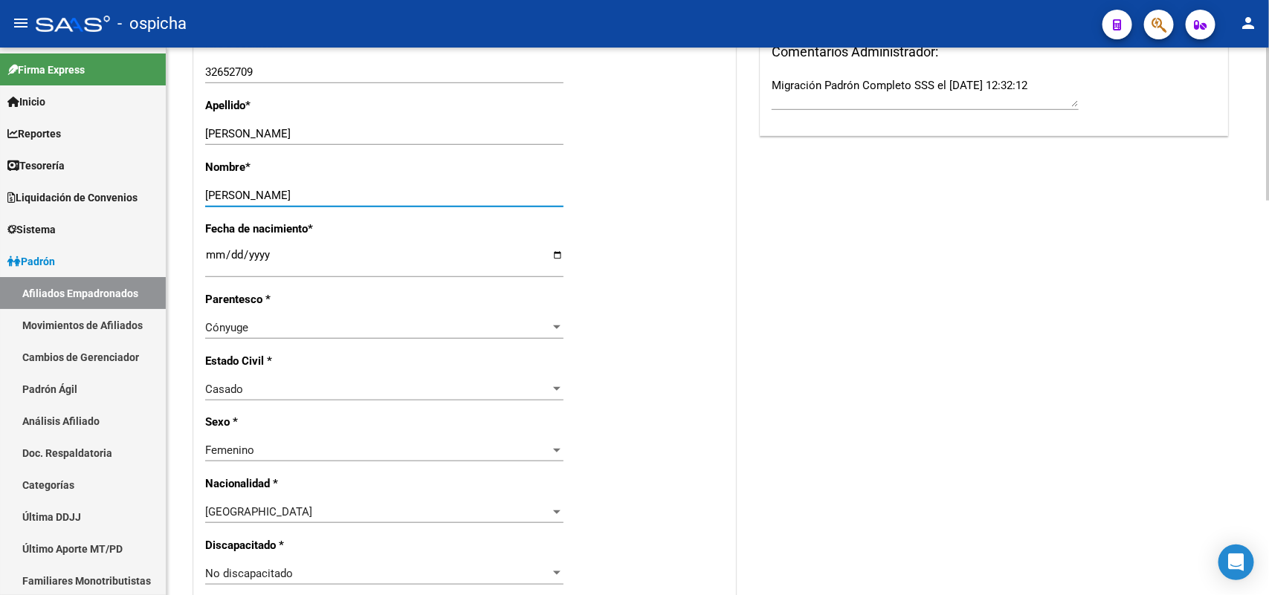
type input "[PERSON_NAME]"
click at [760, 314] on div "Acciones Identificar Modificación Cambiar CUIL Actualizar ARCA Convertir en Tit…" at bounding box center [994, 569] width 475 height 1739
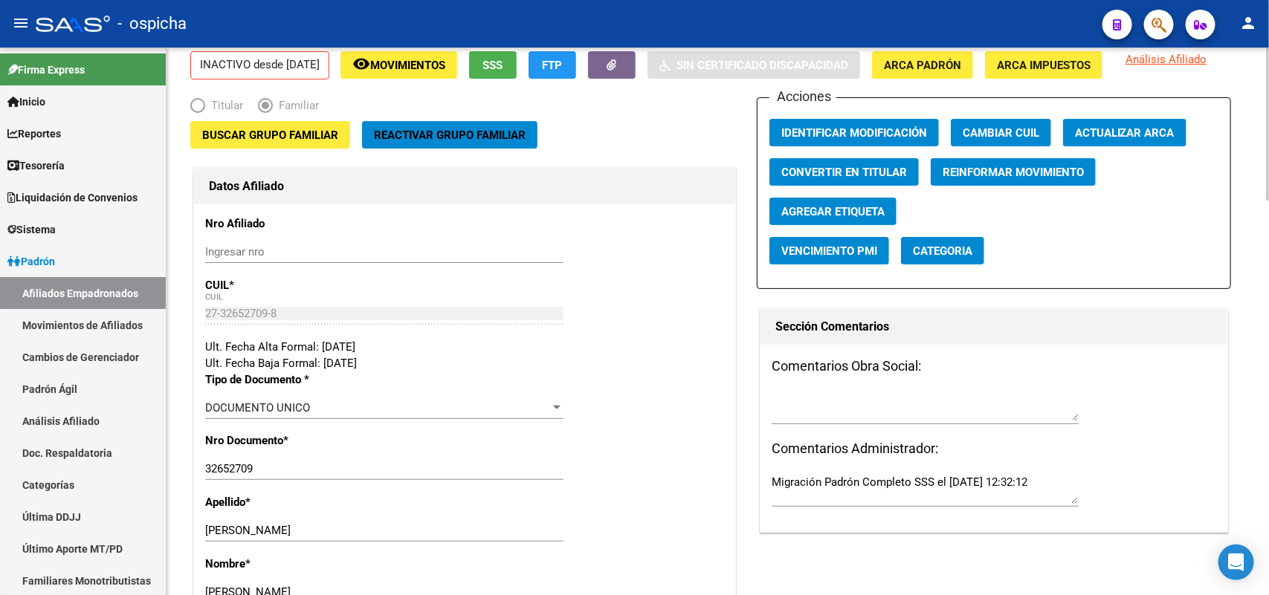
scroll to position [0, 0]
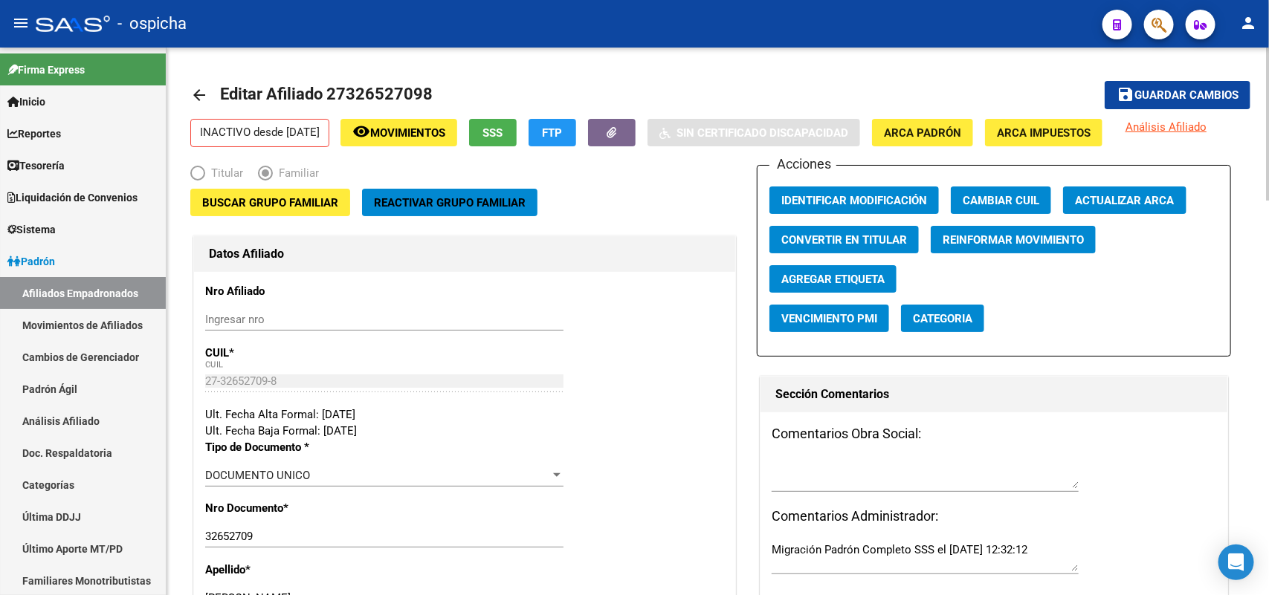
click at [1153, 85] on button "save Guardar cambios" at bounding box center [1178, 95] width 146 height 28
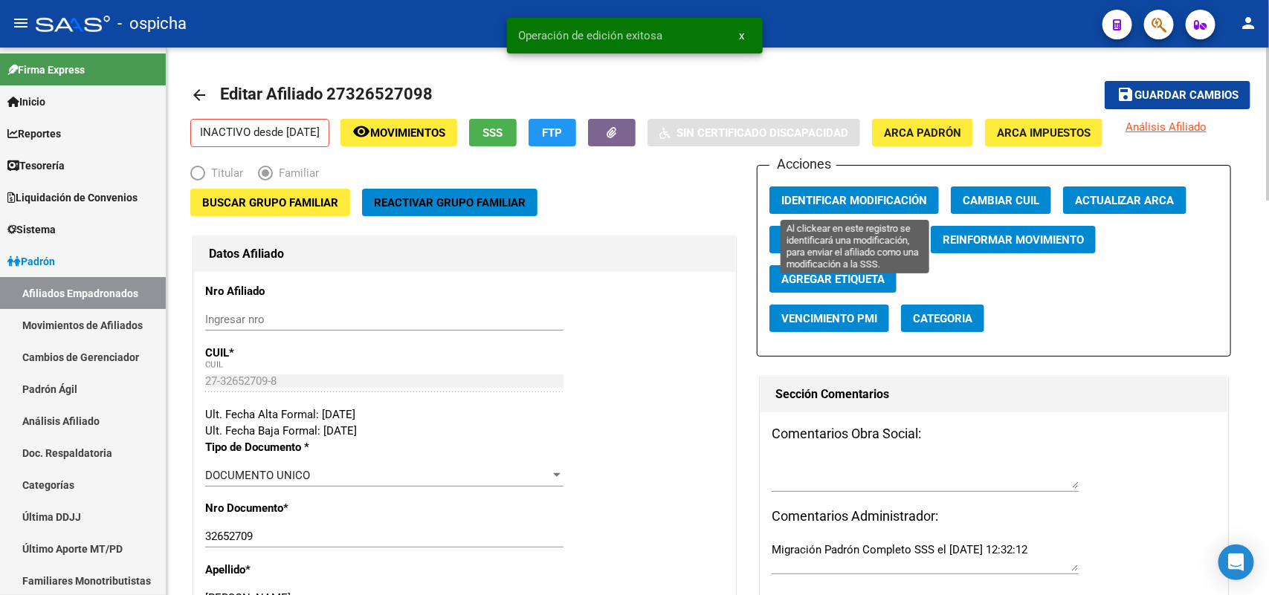
click at [841, 204] on span "Identificar Modificación" at bounding box center [854, 200] width 146 height 13
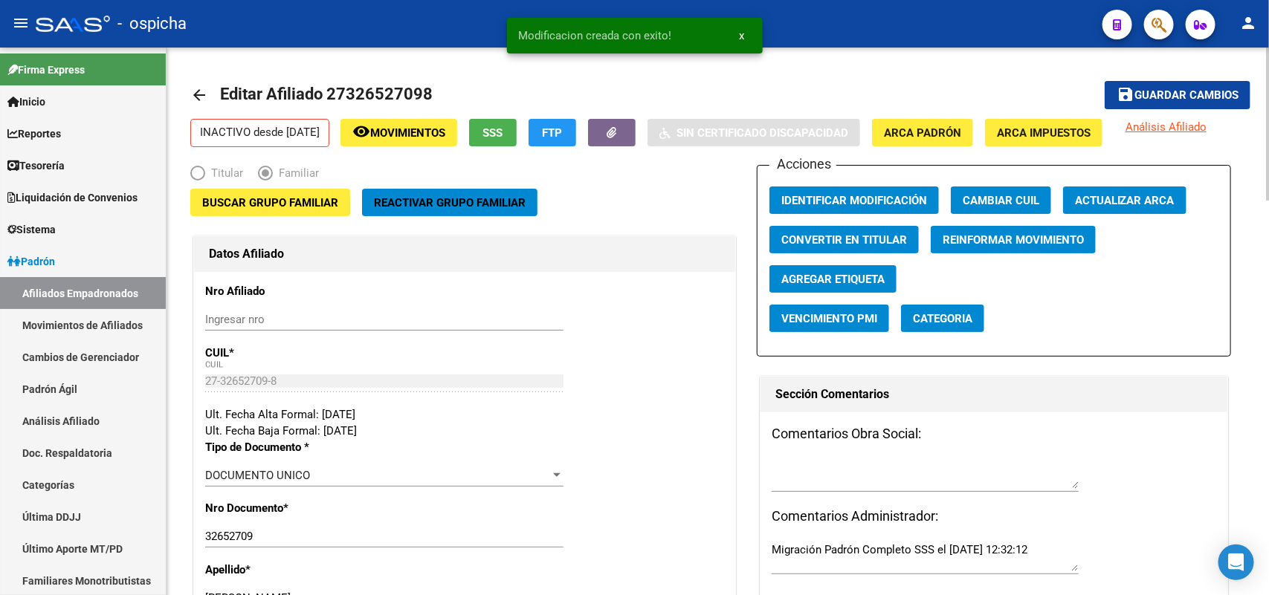
click at [603, 224] on div "Buscar Grupo Familiar Reactivar Grupo Familiar" at bounding box center [464, 211] width 549 height 44
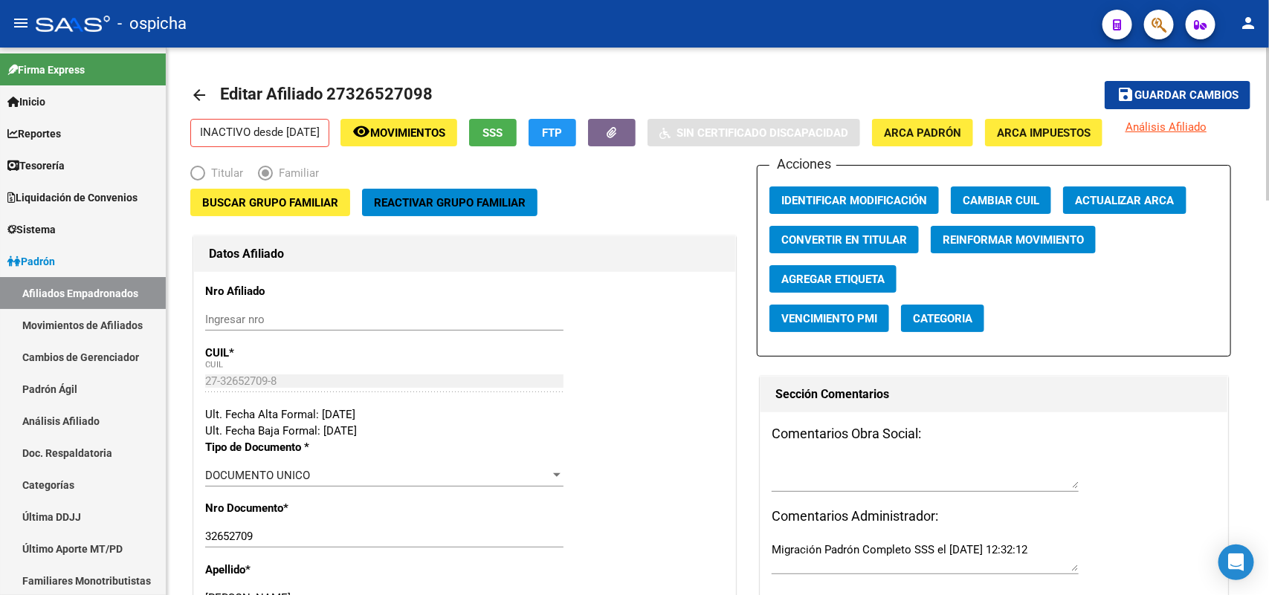
drag, startPoint x: 563, startPoint y: 301, endPoint x: 584, endPoint y: 281, distance: 28.9
